Goal: Find contact information: Find contact information

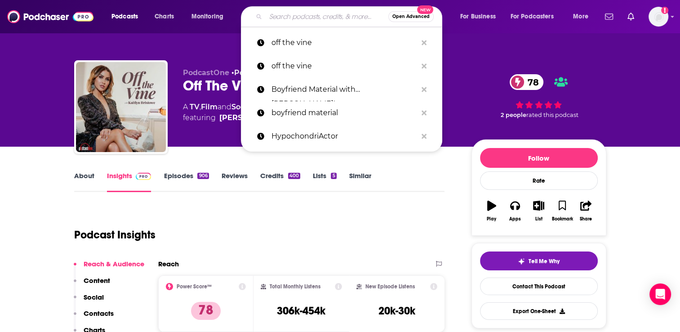
click at [291, 19] on input "Search podcasts, credits, & more..." at bounding box center [327, 16] width 123 height 14
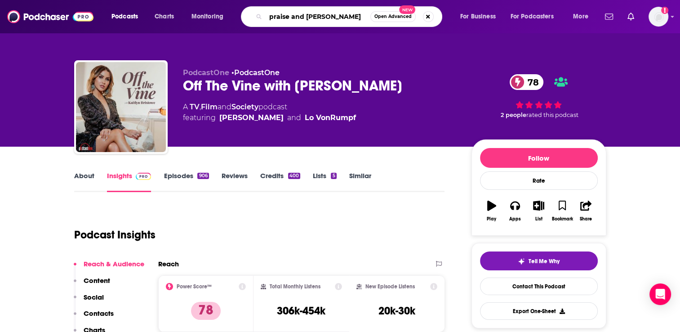
type input "praise and worship"
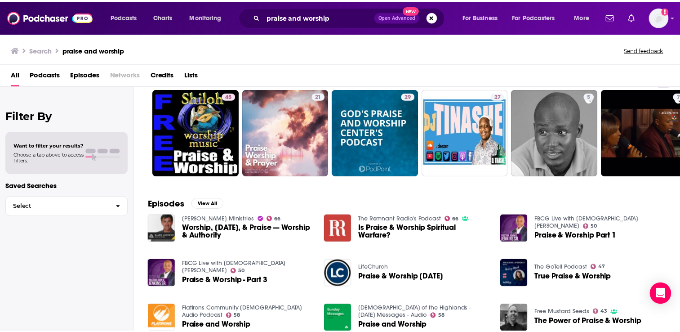
scroll to position [45, 0]
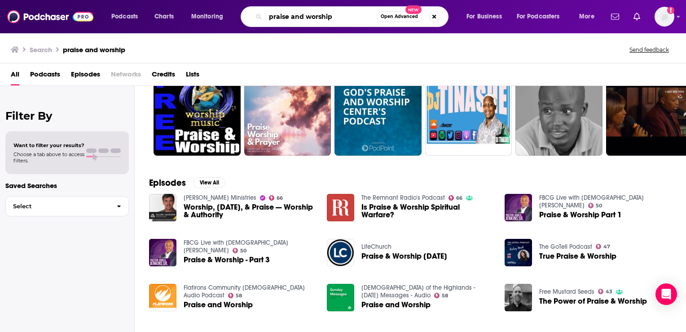
click at [293, 17] on input "praise and worship" at bounding box center [321, 16] width 111 height 14
click at [293, 16] on input "praise and worship" at bounding box center [321, 16] width 111 height 14
click at [293, 15] on input "praise and worship" at bounding box center [321, 16] width 111 height 14
type input "20 the countdown magazine\"
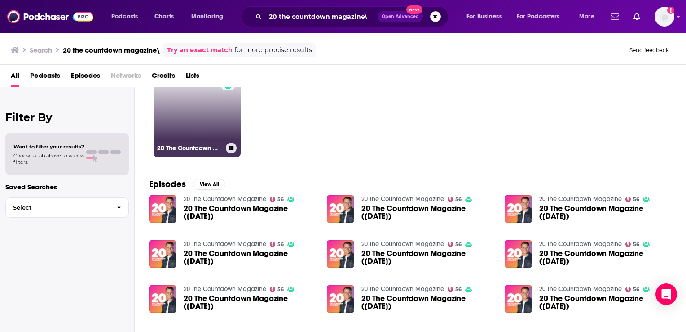
click at [206, 128] on link "56 20 The Countdown Magazine" at bounding box center [197, 113] width 87 height 87
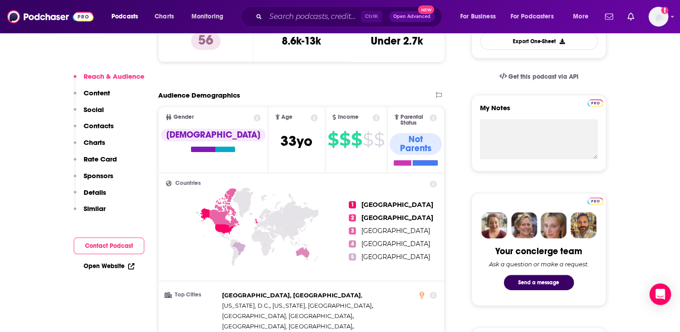
click at [109, 124] on p "Contacts" at bounding box center [99, 125] width 30 height 9
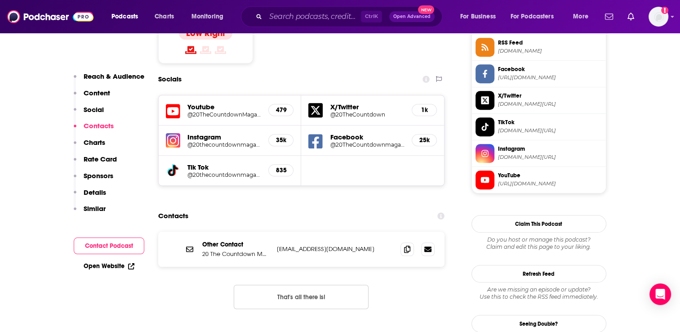
scroll to position [801, 0]
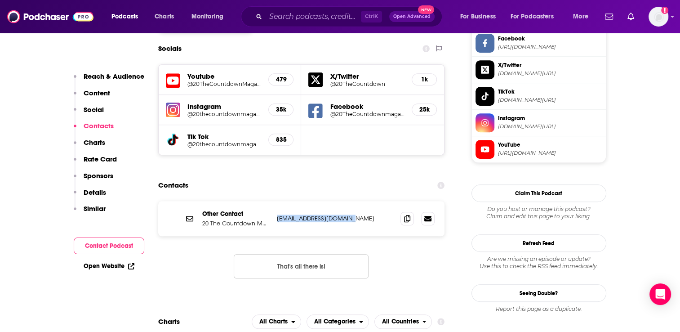
drag, startPoint x: 356, startPoint y: 168, endPoint x: 275, endPoint y: 169, distance: 80.4
click at [275, 201] on div "Other Contact 20 The Countdown Magazine [EMAIL_ADDRESS][DOMAIN_NAME] [EMAIL_ADD…" at bounding box center [301, 218] width 287 height 35
copy p "[EMAIL_ADDRESS][DOMAIN_NAME]"
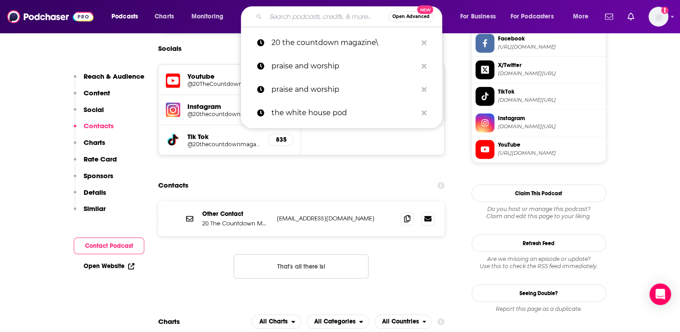
click at [288, 20] on input "Search podcasts, credits, & more..." at bounding box center [327, 16] width 123 height 14
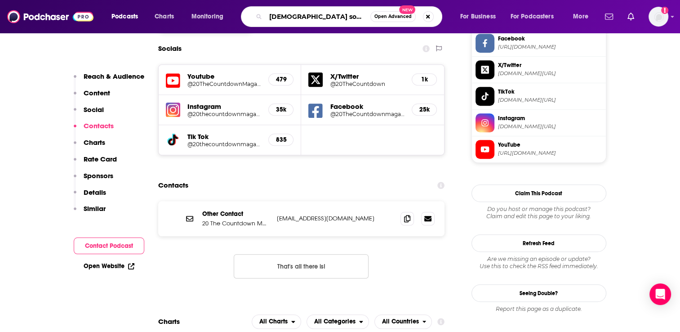
type input "[DEMOGRAPHIC_DATA] songs"
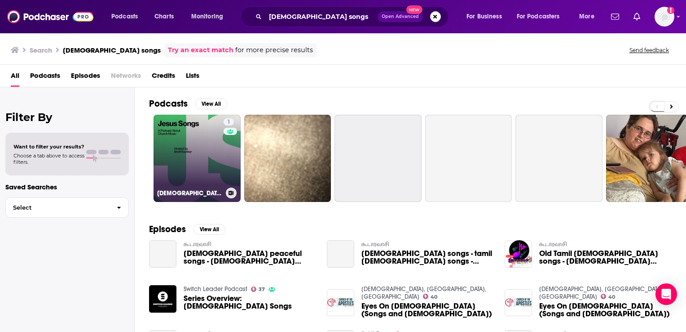
click at [194, 177] on link "1 [DEMOGRAPHIC_DATA] Songs" at bounding box center [197, 158] width 87 height 87
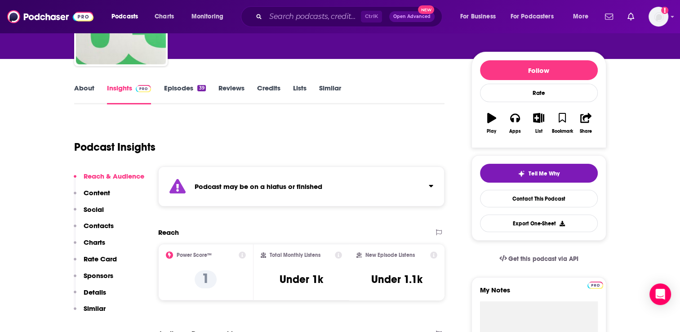
scroll to position [90, 0]
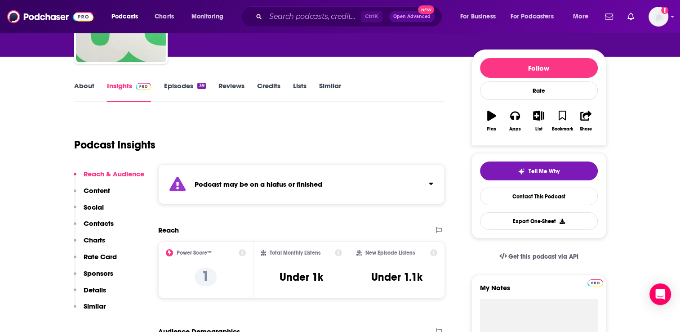
click at [111, 223] on p "Contacts" at bounding box center [99, 223] width 30 height 9
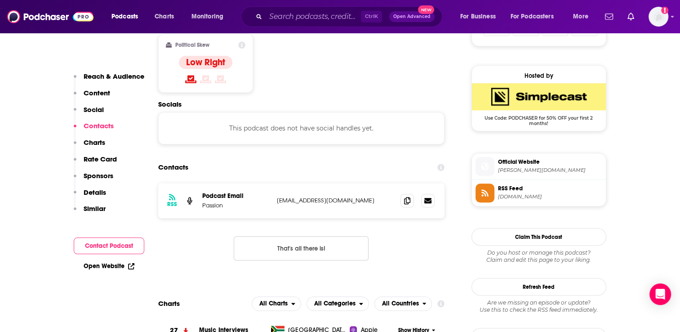
scroll to position [659, 0]
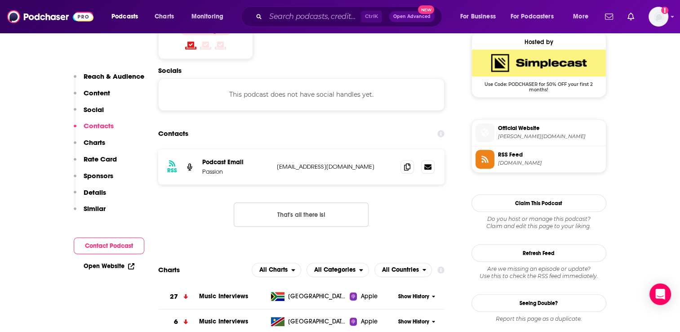
click at [96, 76] on p "Reach & Audience" at bounding box center [114, 76] width 61 height 9
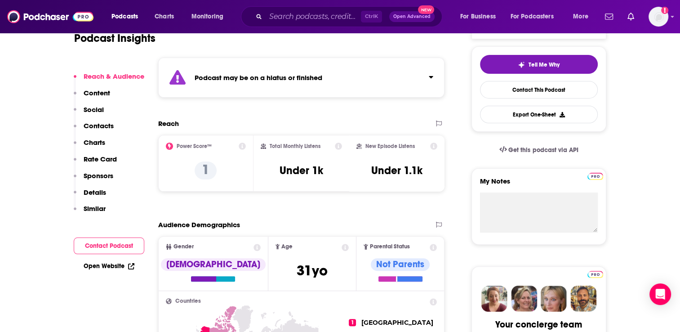
scroll to position [190, 0]
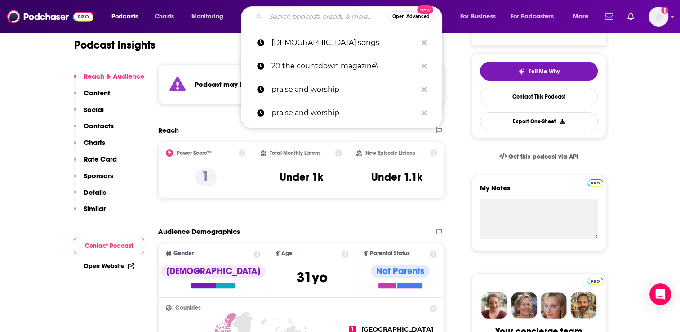
click at [276, 15] on input "Search podcasts, credits, & more..." at bounding box center [327, 16] width 123 height 14
paste input "Overflow: Beyond The Music"
type input "Overflow: Beyond The Music"
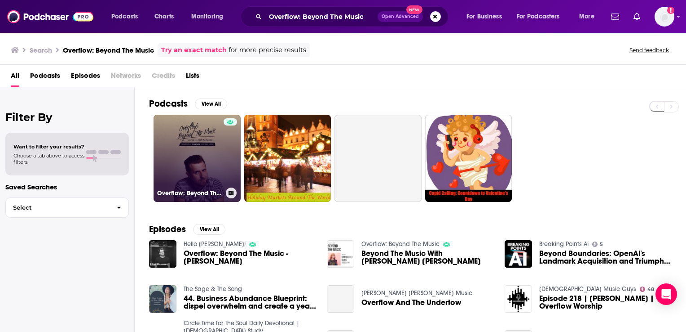
click at [204, 150] on link "Overflow: Beyond The Music" at bounding box center [197, 158] width 87 height 87
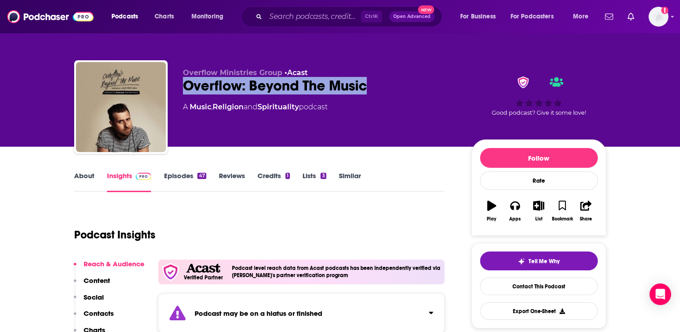
drag, startPoint x: 363, startPoint y: 89, endPoint x: 187, endPoint y: 87, distance: 176.6
click at [187, 87] on div "Overflow: Beyond The Music" at bounding box center [320, 86] width 274 height 18
copy h2 "Overflow: Beyond The Music"
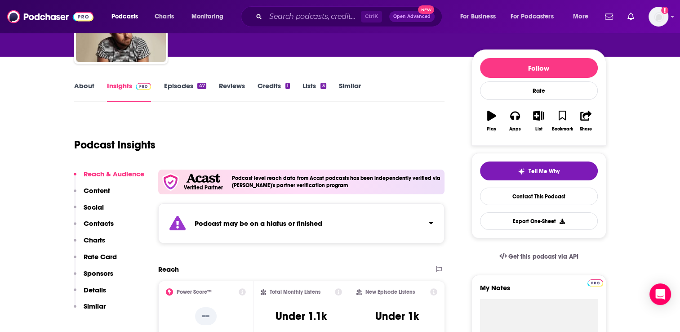
click at [97, 188] on p "Content" at bounding box center [97, 190] width 27 height 9
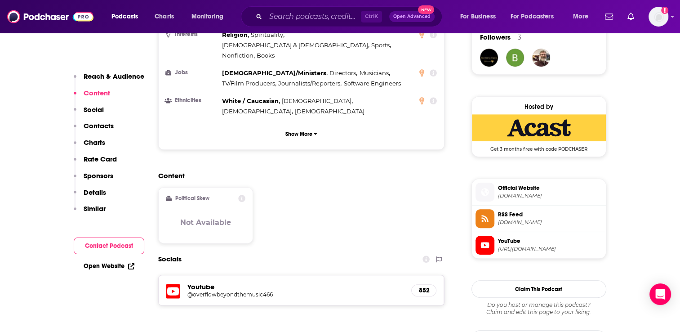
click at [100, 123] on p "Contacts" at bounding box center [99, 125] width 30 height 9
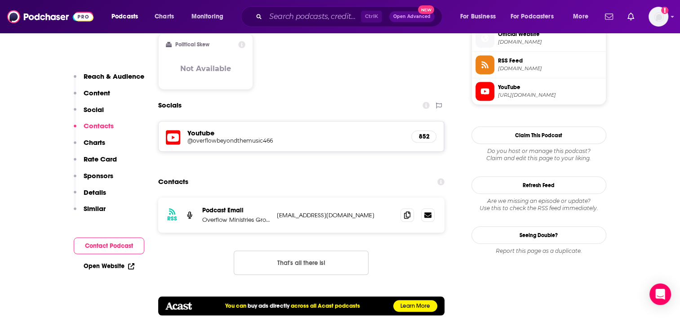
scroll to position [823, 0]
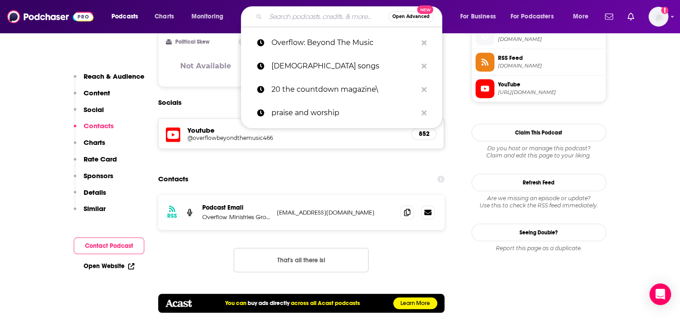
click at [274, 10] on input "Search podcasts, credits, & more..." at bounding box center [327, 16] width 123 height 14
paste input "The Worship Together Podcast"
type input "The Worship Together Podcast"
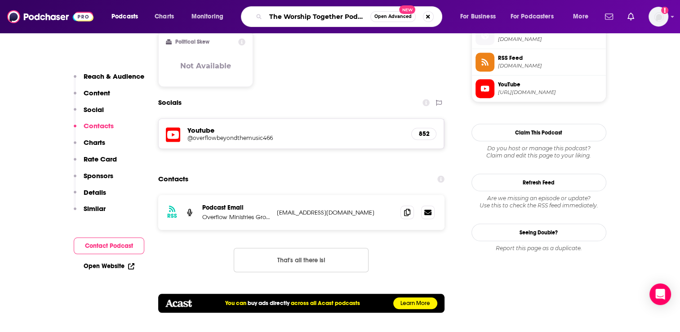
scroll to position [0, 5]
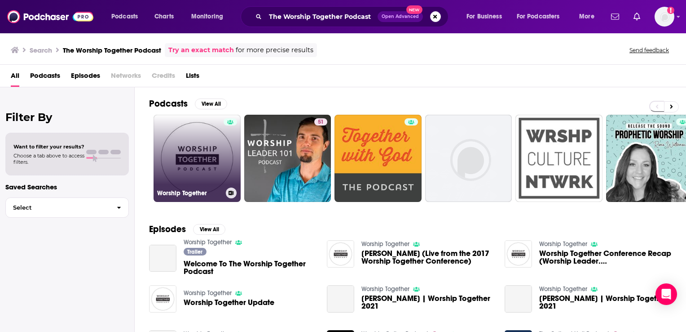
click at [208, 151] on link "Worship Together" at bounding box center [197, 158] width 87 height 87
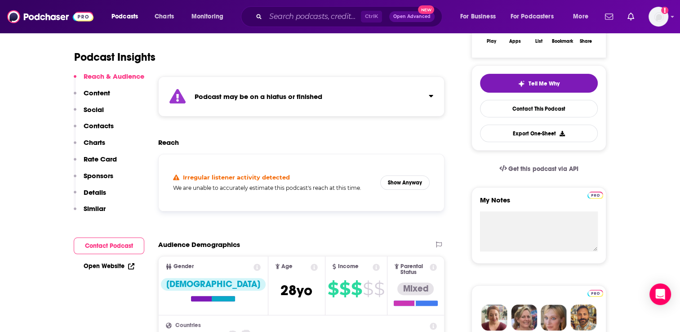
scroll to position [180, 0]
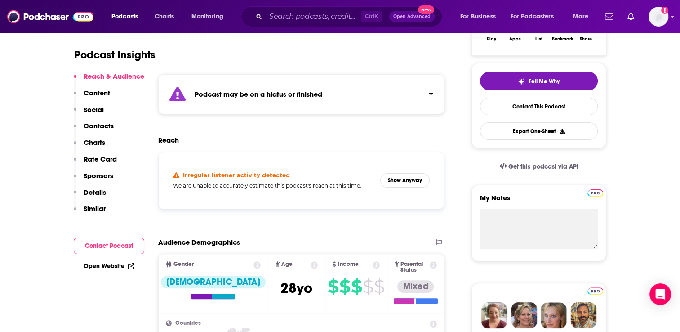
click at [90, 124] on p "Contacts" at bounding box center [99, 125] width 30 height 9
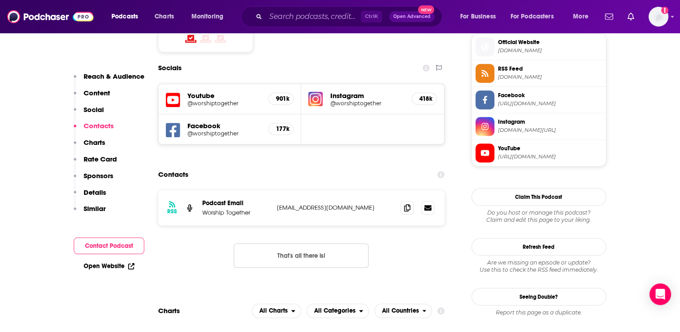
scroll to position [818, 0]
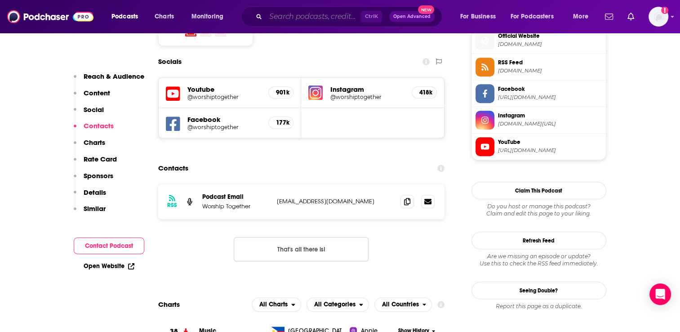
click at [279, 14] on input "Search podcasts, credits, & more..." at bounding box center [313, 16] width 95 height 14
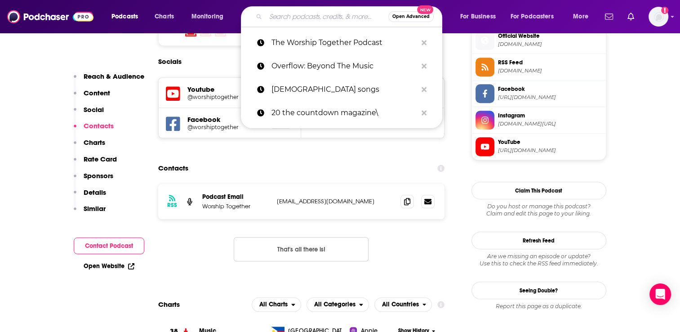
paste input "On the Radar"
type input "On the Radar"
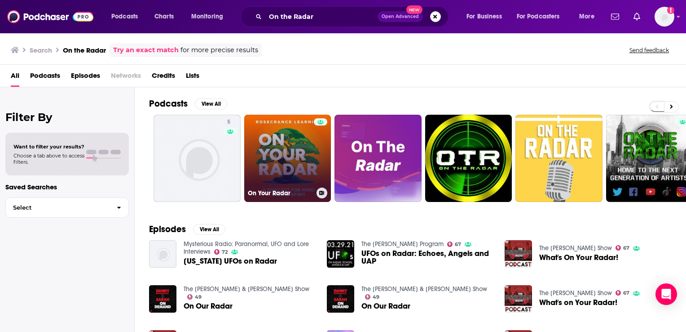
click at [304, 164] on link "On Your Radar" at bounding box center [287, 158] width 87 height 87
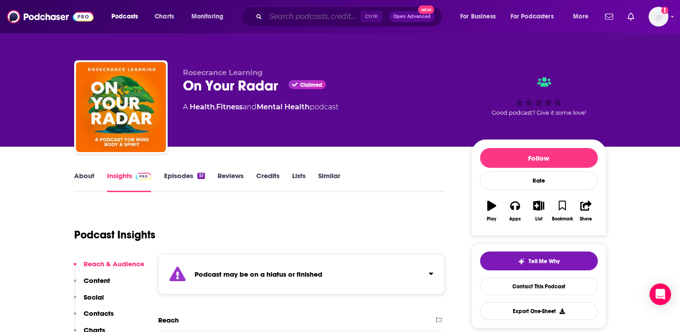
click at [275, 17] on input "Search podcasts, credits, & more..." at bounding box center [313, 16] width 95 height 14
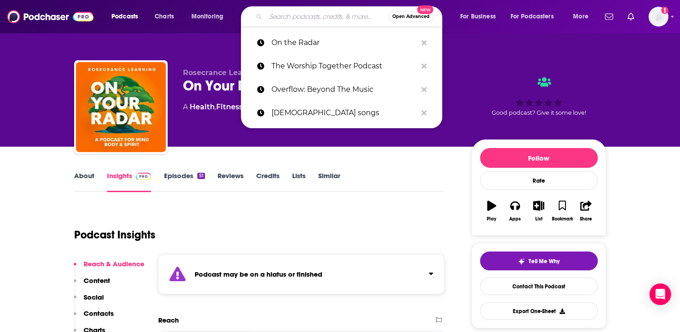
paste input "Unashamed with the [PERSON_NAME] Family"
type input "Unashamed with the [PERSON_NAME] Family"
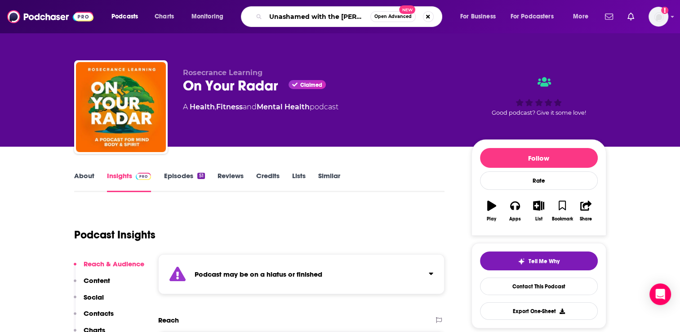
scroll to position [0, 32]
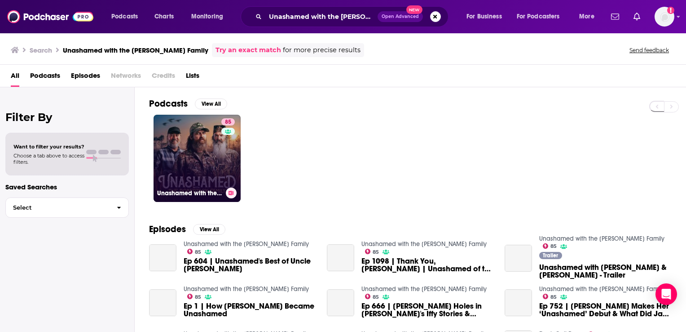
click at [199, 160] on link "85 Unashamed with the [PERSON_NAME] Family" at bounding box center [197, 158] width 87 height 87
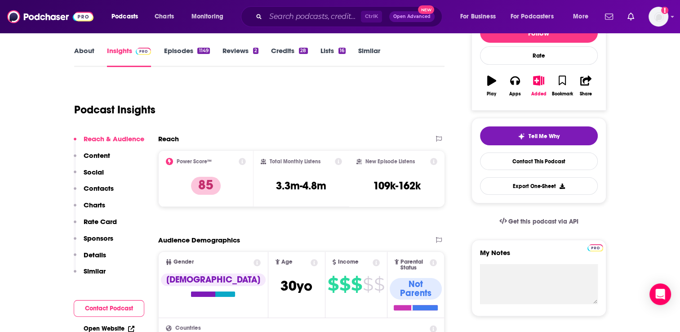
scroll to position [135, 0]
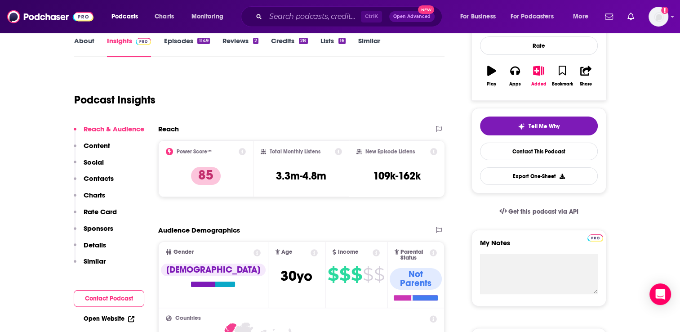
click at [99, 178] on p "Contacts" at bounding box center [99, 178] width 30 height 9
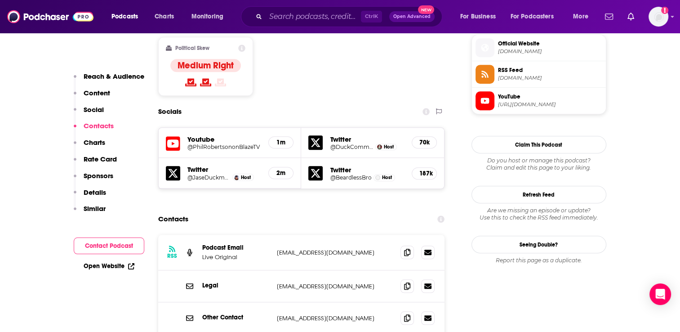
scroll to position [761, 0]
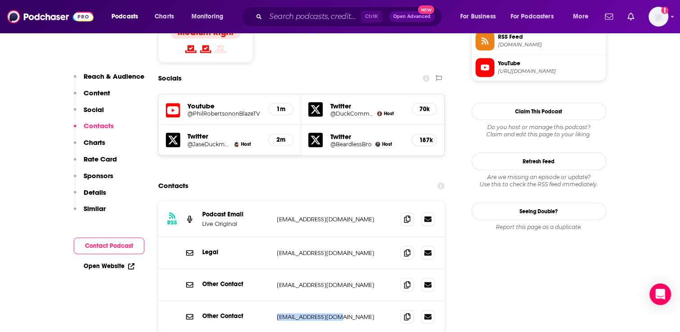
drag, startPoint x: 335, startPoint y: 265, endPoint x: 253, endPoint y: 259, distance: 82.0
click at [253, 301] on div "Other Contact [EMAIL_ADDRESS][DOMAIN_NAME] [EMAIL_ADDRESS][DOMAIN_NAME]" at bounding box center [301, 316] width 287 height 31
drag, startPoint x: 253, startPoint y: 259, endPoint x: 237, endPoint y: 165, distance: 94.8
click at [237, 210] on p "Podcast Email" at bounding box center [235, 214] width 67 height 8
drag, startPoint x: 338, startPoint y: 262, endPoint x: 273, endPoint y: 263, distance: 65.1
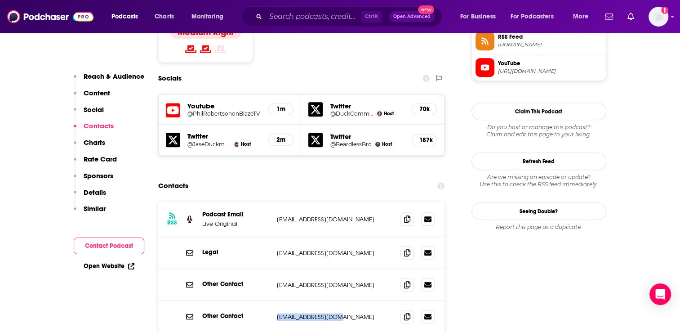
click at [273, 301] on div "Other Contact [EMAIL_ADDRESS][DOMAIN_NAME] [EMAIL_ADDRESS][DOMAIN_NAME]" at bounding box center [301, 316] width 287 height 31
copy p "[EMAIL_ADDRESS][DOMAIN_NAME]"
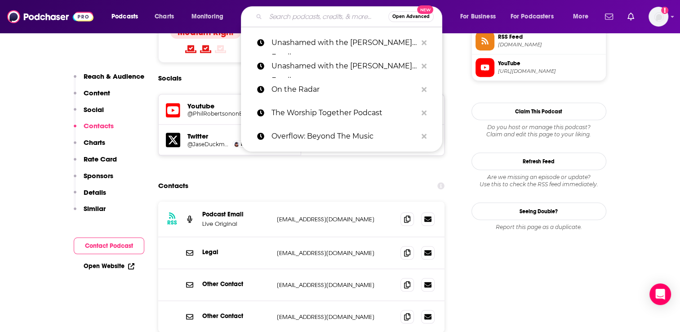
click at [282, 12] on input "Search podcasts, credits, & more..." at bounding box center [327, 16] width 123 height 14
paste input "The [PERSON_NAME] Podcast"
type input "The [PERSON_NAME] Podcast"
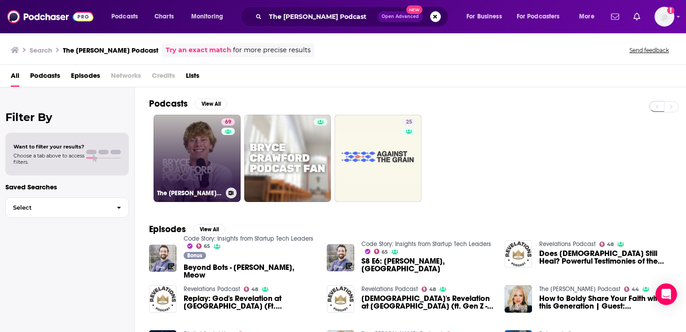
click at [208, 155] on link "69 The [PERSON_NAME] Podcast" at bounding box center [197, 158] width 87 height 87
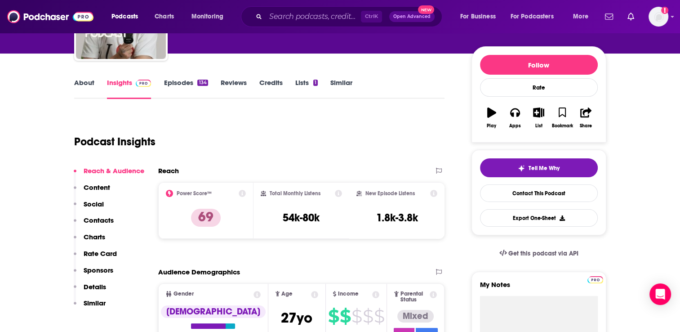
scroll to position [135, 0]
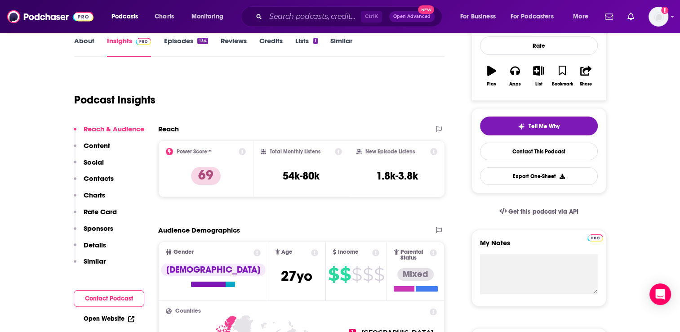
click at [101, 179] on p "Contacts" at bounding box center [99, 178] width 30 height 9
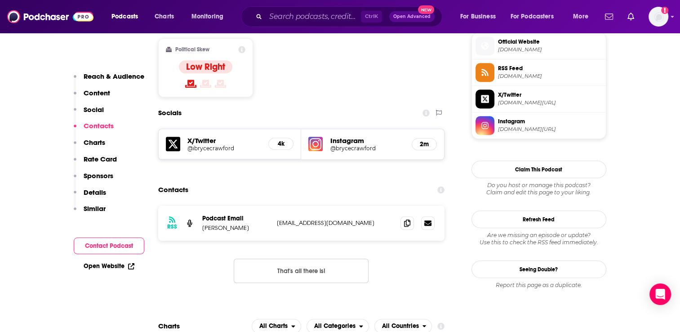
scroll to position [730, 0]
drag, startPoint x: 367, startPoint y: 168, endPoint x: 276, endPoint y: 160, distance: 90.7
click at [276, 205] on div "RSS Podcast Email [PERSON_NAME] [EMAIL_ADDRESS][DOMAIN_NAME] [EMAIL_ADDRESS][DO…" at bounding box center [301, 222] width 287 height 35
copy p "[EMAIL_ADDRESS][DOMAIN_NAME]"
click at [278, 19] on input "Search podcasts, credits, & more..." at bounding box center [313, 16] width 95 height 14
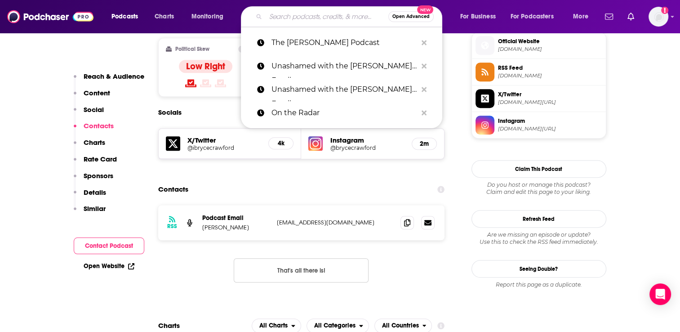
paste input "With The Perrys"
type input "With The Perrys"
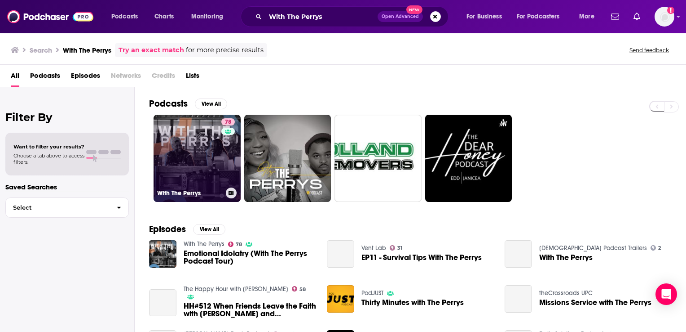
click at [175, 165] on link "78 With The Perrys" at bounding box center [197, 158] width 87 height 87
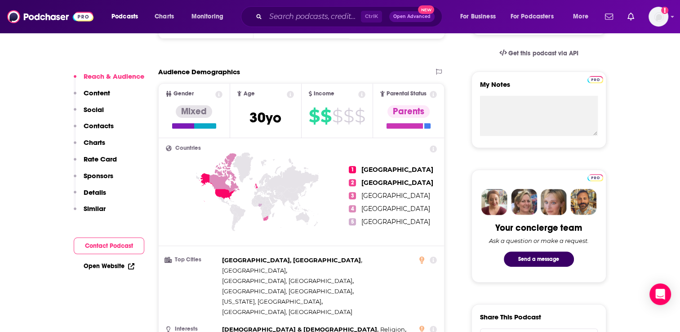
scroll to position [314, 0]
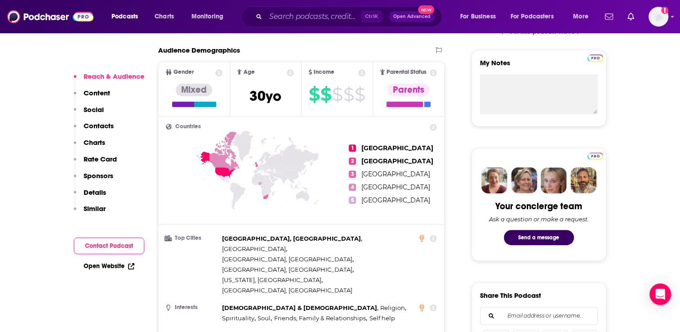
click at [101, 123] on p "Contacts" at bounding box center [99, 125] width 30 height 9
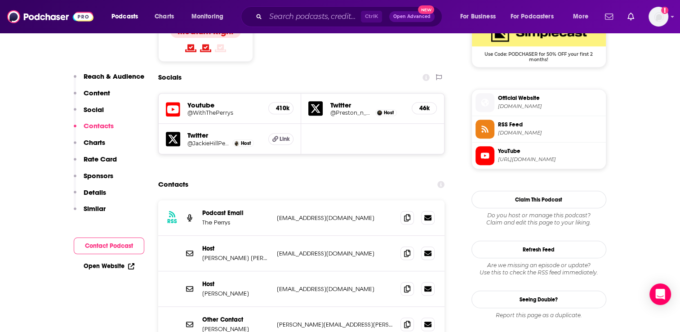
scroll to position [806, 0]
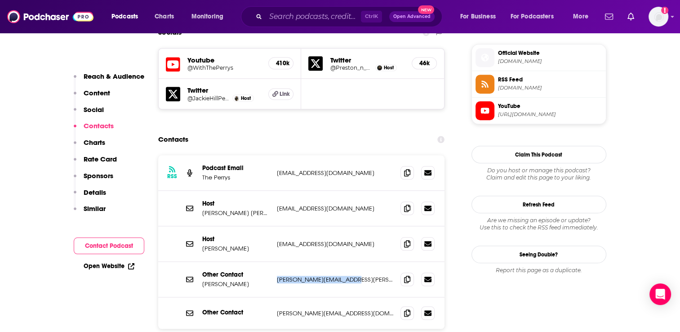
drag, startPoint x: 351, startPoint y: 230, endPoint x: 276, endPoint y: 228, distance: 75.0
click at [276, 261] on div "Other Contact [PERSON_NAME] [PERSON_NAME][EMAIL_ADDRESS][PERSON_NAME][DOMAIN_NA…" at bounding box center [301, 278] width 287 height 35
copy p "[PERSON_NAME][EMAIL_ADDRESS][PERSON_NAME][DOMAIN_NAME]"
drag, startPoint x: 338, startPoint y: 260, endPoint x: 272, endPoint y: 265, distance: 65.8
click at [272, 297] on div "Other Contact [PERSON_NAME][EMAIL_ADDRESS][DOMAIN_NAME] [PERSON_NAME][EMAIL_ADD…" at bounding box center [301, 312] width 287 height 31
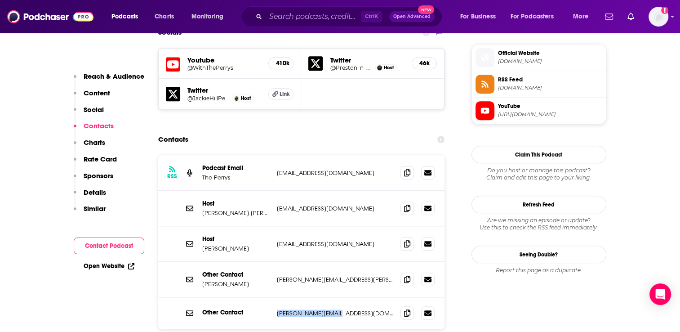
copy div "[PERSON_NAME][EMAIL_ADDRESS][DOMAIN_NAME]"
click at [297, 11] on input "Search podcasts, credits, & more..." at bounding box center [313, 16] width 95 height 14
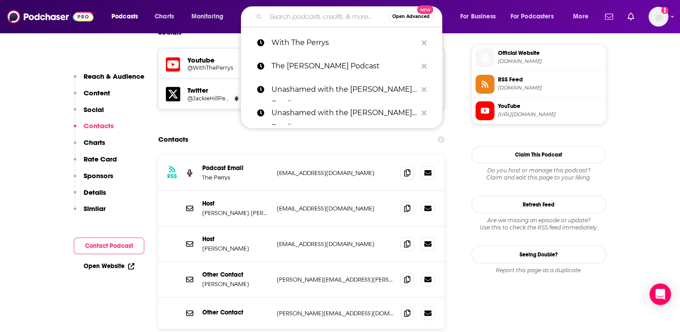
paste input "Proverbs 31 Ministries Podcast"
type input "Proverbs 31 Ministries Podcast"
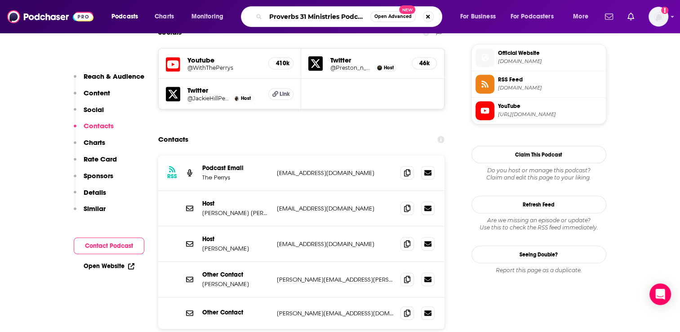
scroll to position [0, 3]
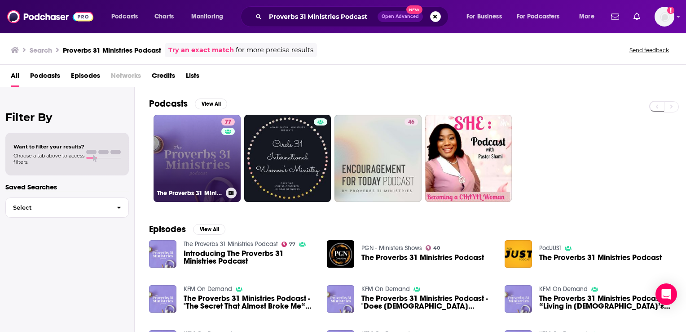
click at [202, 161] on link "77 The Proverbs 31 Ministries Podcast" at bounding box center [197, 158] width 87 height 87
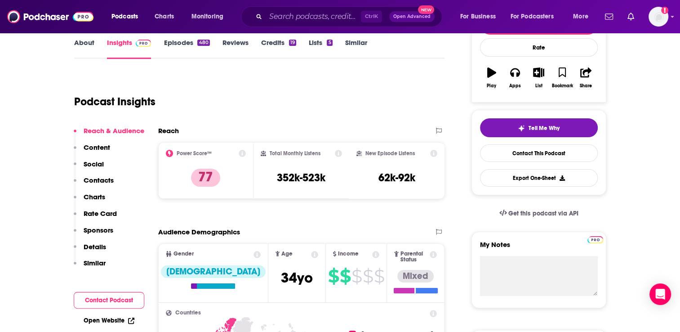
scroll to position [180, 0]
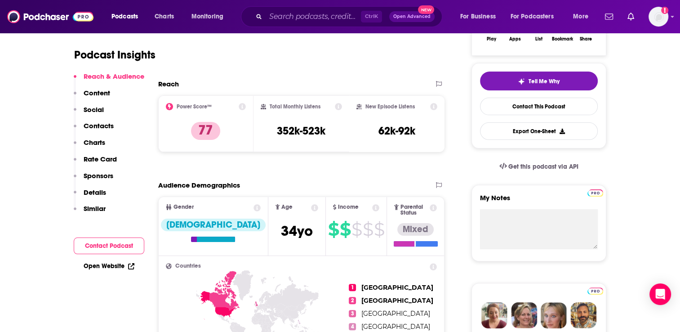
click at [96, 127] on p "Contacts" at bounding box center [99, 125] width 30 height 9
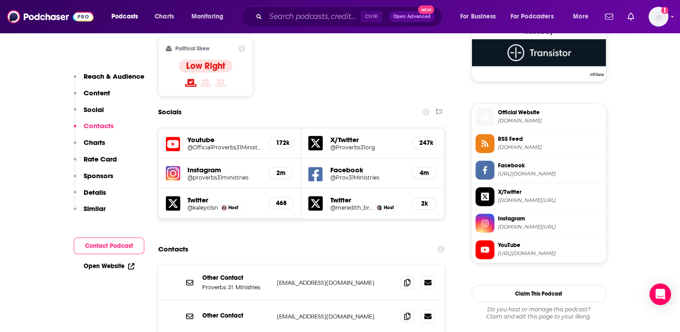
scroll to position [792, 0]
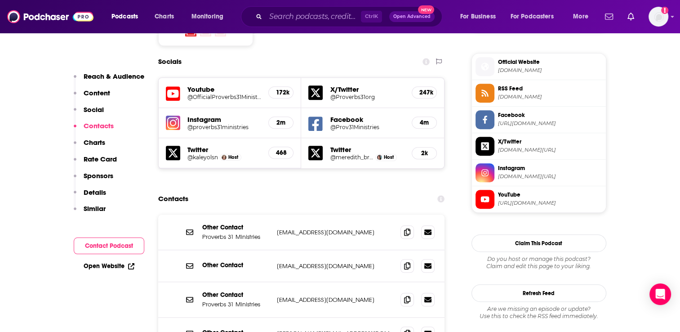
click at [345, 214] on div "Other Contact Proverbs 31 Ministries [EMAIL_ADDRESS][DOMAIN_NAME] [EMAIL_ADDRES…" at bounding box center [301, 231] width 287 height 35
drag, startPoint x: 343, startPoint y: 271, endPoint x: 277, endPoint y: 269, distance: 66.1
click at [277, 329] on p "[PERSON_NAME][EMAIL_ADDRESS][DOMAIN_NAME]" at bounding box center [335, 333] width 117 height 8
copy p "[PERSON_NAME][EMAIL_ADDRESS][DOMAIN_NAME]"
drag, startPoint x: 344, startPoint y: 301, endPoint x: 274, endPoint y: 299, distance: 70.6
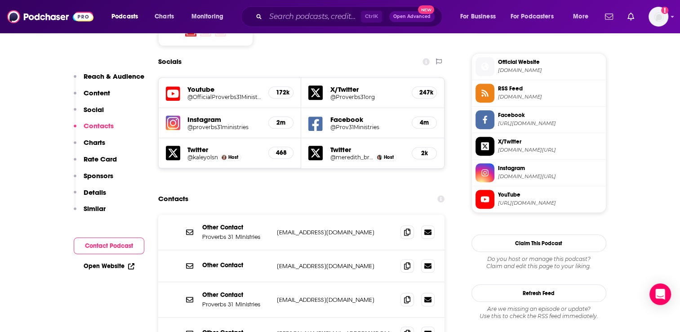
copy p "[PERSON_NAME][EMAIL_ADDRESS][DOMAIN_NAME]"
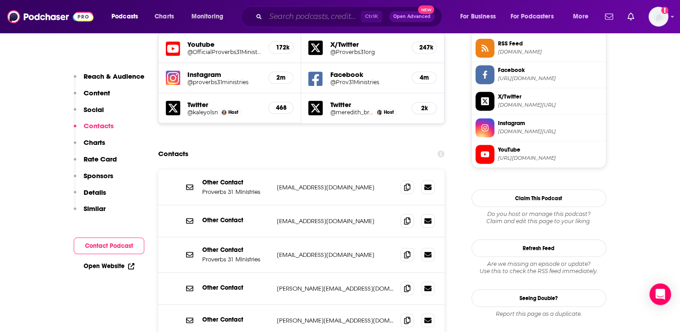
click at [270, 17] on input "Search podcasts, credits, & more..." at bounding box center [313, 16] width 95 height 14
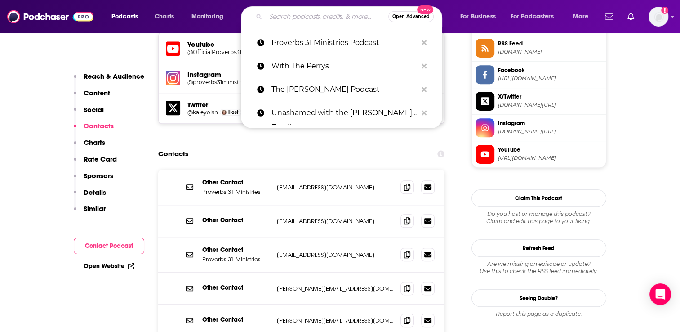
paste input "The [DEMOGRAPHIC_DATA] Podcast"
type input "The [DEMOGRAPHIC_DATA] Podcast"
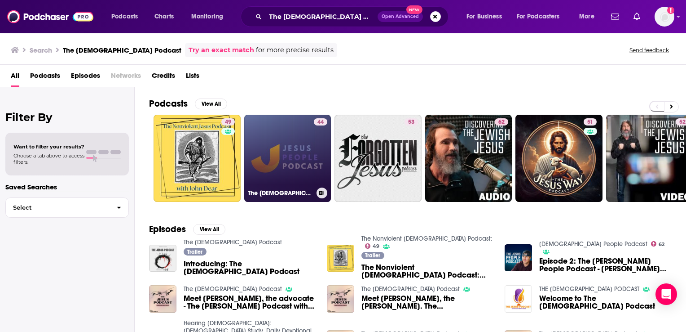
click at [292, 164] on link "44 The [DEMOGRAPHIC_DATA] People Podcast" at bounding box center [287, 158] width 87 height 87
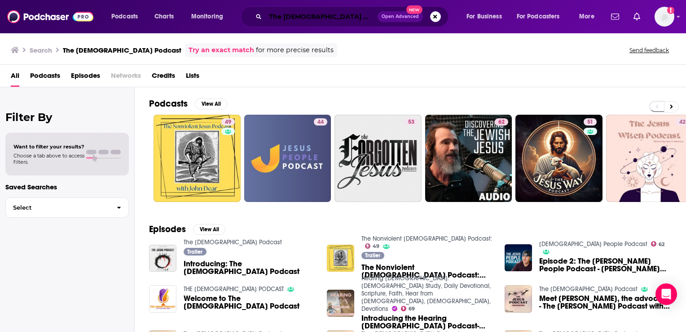
click at [288, 10] on input "The [DEMOGRAPHIC_DATA] Podcast" at bounding box center [322, 16] width 112 height 14
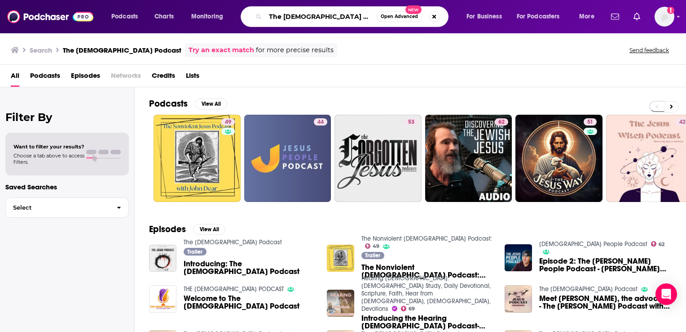
drag, startPoint x: 336, startPoint y: 17, endPoint x: 261, endPoint y: 15, distance: 74.1
click at [261, 15] on div "The [DEMOGRAPHIC_DATA] Podcast Open Advanced New" at bounding box center [345, 16] width 208 height 21
paste input "Revive Our Hearts"
type input "Revive Our Hearts"
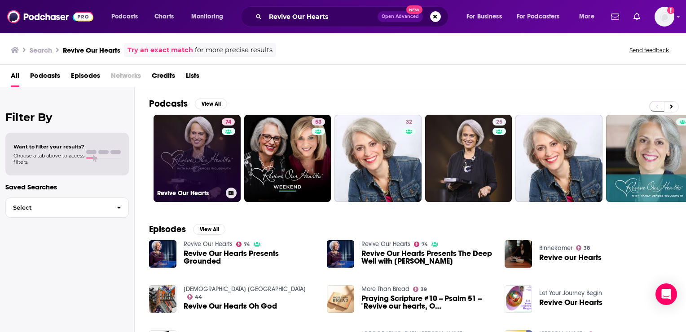
click at [210, 134] on link "74 Revive Our Hearts" at bounding box center [197, 158] width 87 height 87
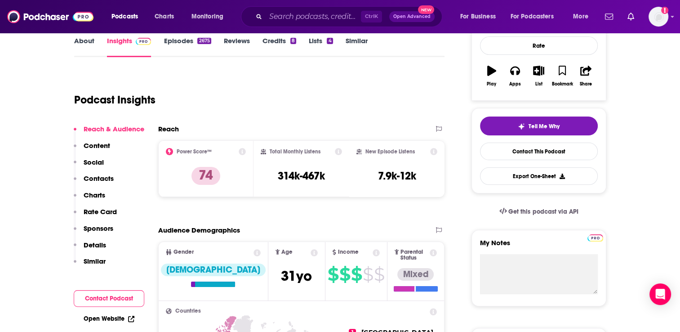
click at [102, 181] on p "Contacts" at bounding box center [99, 178] width 30 height 9
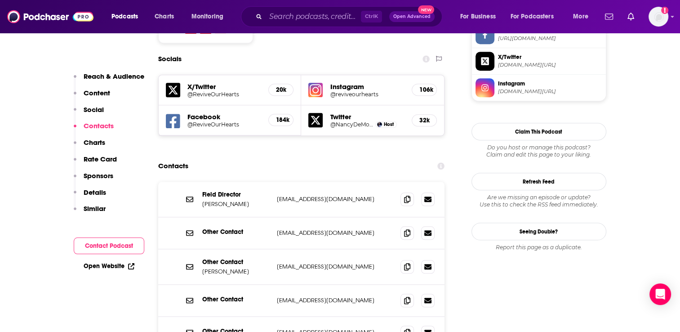
scroll to position [816, 0]
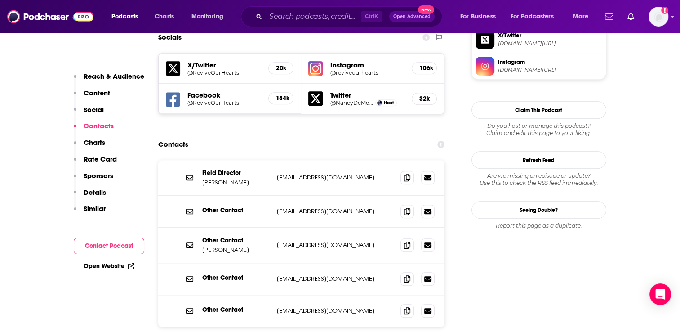
drag, startPoint x: 374, startPoint y: 257, endPoint x: 295, endPoint y: 249, distance: 79.5
click at [295, 295] on div "Other Contact [EMAIL_ADDRESS][DOMAIN_NAME] [EMAIL_ADDRESS][DOMAIN_NAME]" at bounding box center [301, 310] width 287 height 31
drag, startPoint x: 295, startPoint y: 249, endPoint x: 264, endPoint y: 189, distance: 67.5
click at [264, 236] on div "Other Contact [PERSON_NAME]" at bounding box center [235, 244] width 67 height 17
drag, startPoint x: 375, startPoint y: 190, endPoint x: 277, endPoint y: 189, distance: 97.9
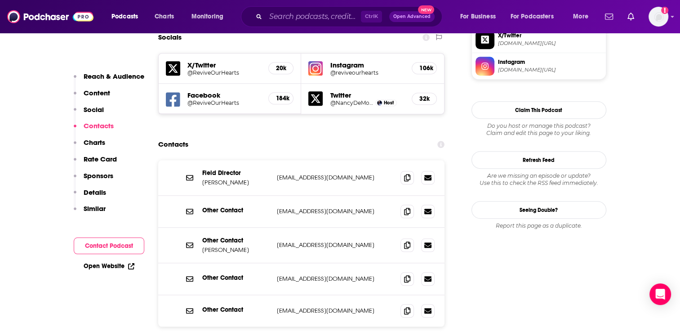
click at [277, 241] on p "[EMAIL_ADDRESS][DOMAIN_NAME]" at bounding box center [335, 245] width 117 height 8
copy p "[EMAIL_ADDRESS][DOMAIN_NAME]"
